Goal: Task Accomplishment & Management: Use online tool/utility

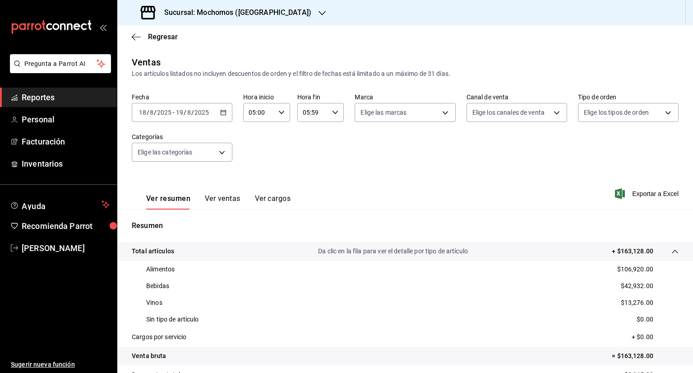
scroll to position [52, 0]
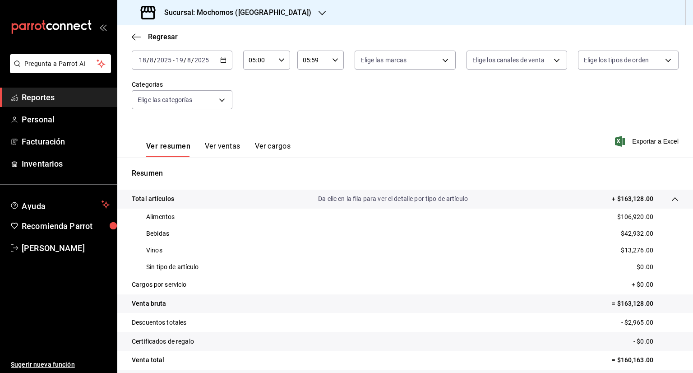
click at [41, 98] on span "Reportes" at bounding box center [66, 97] width 88 height 12
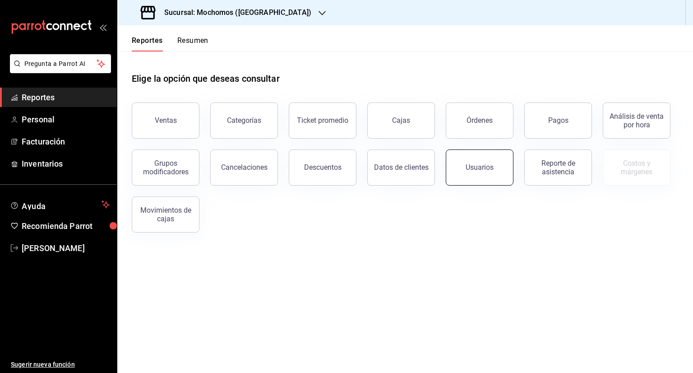
click at [478, 175] on button "Usuarios" at bounding box center [480, 167] width 68 height 36
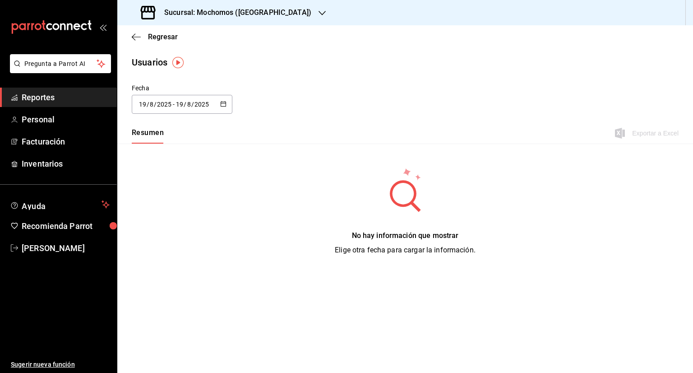
click at [223, 107] on button "button" at bounding box center [223, 105] width 6 height 8
click at [182, 229] on li "Rango de fechas" at bounding box center [174, 234] width 85 height 20
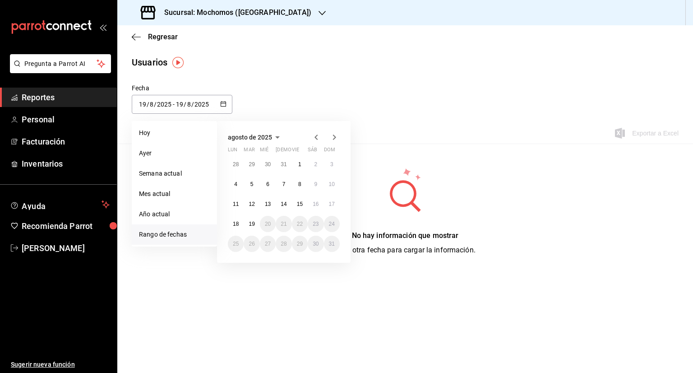
click at [182, 229] on li "Rango de fechas" at bounding box center [174, 234] width 85 height 20
click at [239, 221] on button "18" at bounding box center [236, 224] width 16 height 16
click at [255, 221] on button "19" at bounding box center [252, 224] width 16 height 16
type input "[DATE]"
type input "18"
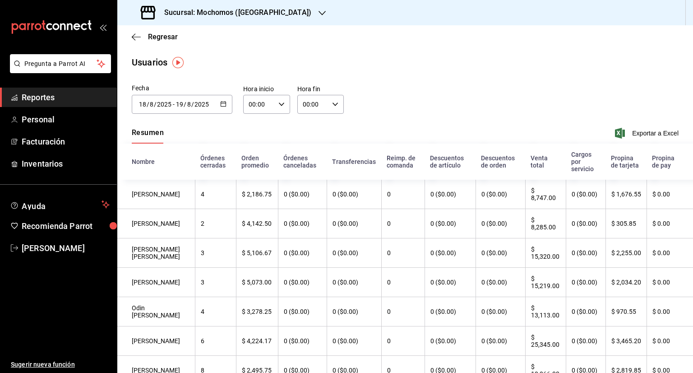
click at [278, 103] on icon "button" at bounding box center [281, 104] width 6 height 6
click at [255, 173] on span "05" at bounding box center [253, 173] width 9 height 7
type input "05:00"
click at [333, 105] on div at bounding box center [346, 186] width 693 height 373
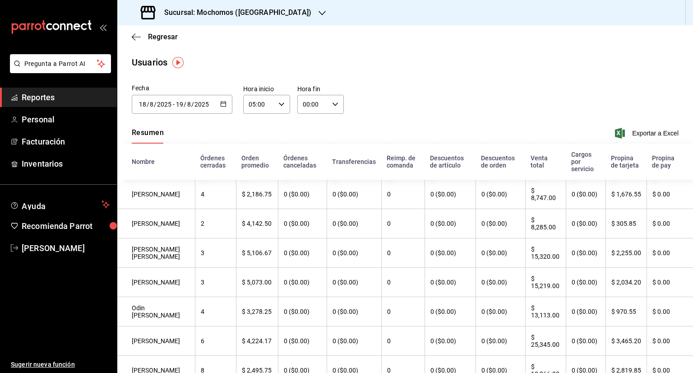
click at [333, 105] on icon "button" at bounding box center [335, 104] width 6 height 6
click at [309, 130] on button "05" at bounding box center [306, 123] width 19 height 18
type input "05:00"
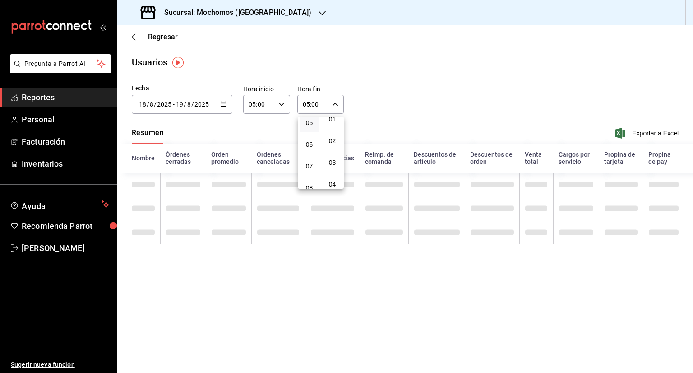
click at [309, 130] on button "05" at bounding box center [308, 123] width 19 height 18
click at [431, 105] on div at bounding box center [346, 186] width 693 height 373
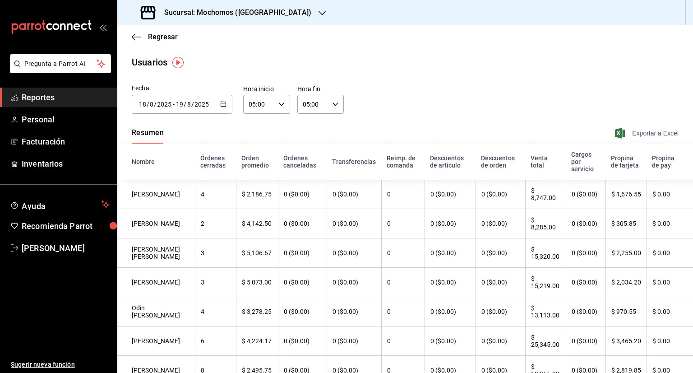
click at [640, 133] on span "Exportar a Excel" at bounding box center [647, 133] width 62 height 11
click at [636, 132] on span "Exportar a Excel" at bounding box center [647, 133] width 62 height 11
click at [221, 106] on \(Stroke\) "button" at bounding box center [223, 103] width 5 height 5
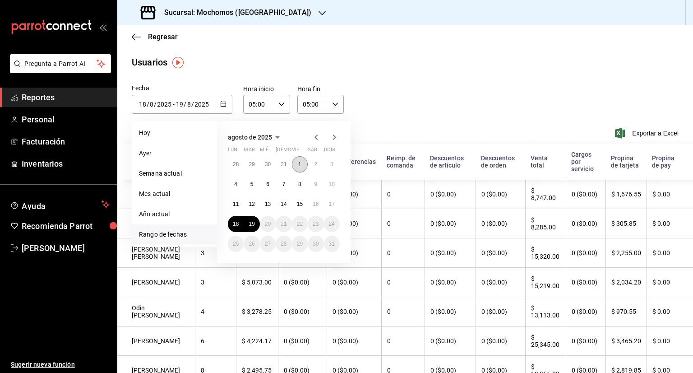
click at [303, 162] on button "1" at bounding box center [300, 164] width 16 height 16
click at [253, 224] on abbr "19" at bounding box center [251, 224] width 6 height 6
type input "[DATE]"
type input "1"
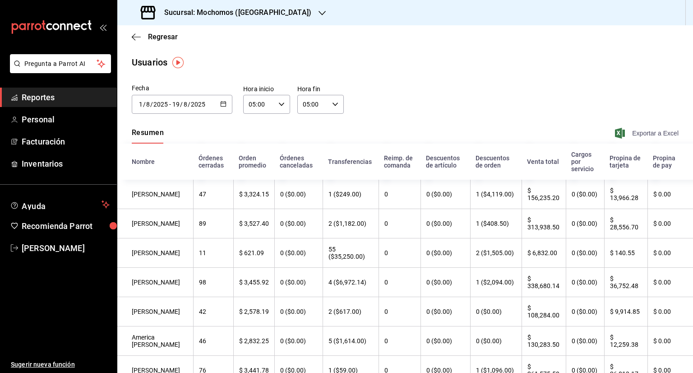
click at [644, 138] on span "Exportar a Excel" at bounding box center [647, 133] width 62 height 11
